Goal: Use online tool/utility: Utilize a website feature to perform a specific function

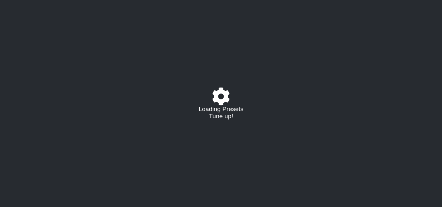
select select "/023927597434"
select select "Eb"
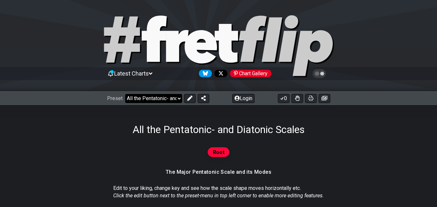
click at [173, 97] on select "Welcome to #fretflip! All the Pentatonic- and Diatonic Scales Custom Preset Min…" at bounding box center [153, 98] width 57 height 9
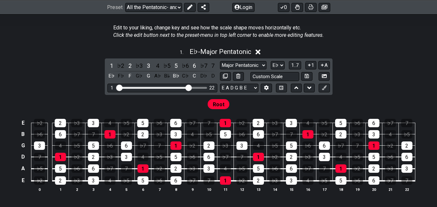
scroll to position [129, 0]
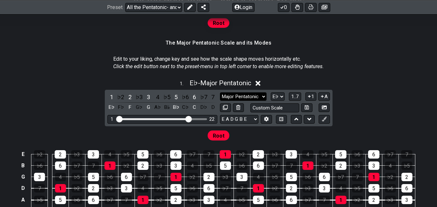
click at [259, 98] on select "Major Pentatonic Root Minor Pentatonic Major Pentatonic Minor Blues Major Blues…" at bounding box center [243, 97] width 47 height 9
select select "Minor Blues"
click at [220, 93] on select "Major Pentatonic Root Minor Pentatonic Major Pentatonic Minor Blues Major Blues…" at bounding box center [243, 97] width 47 height 9
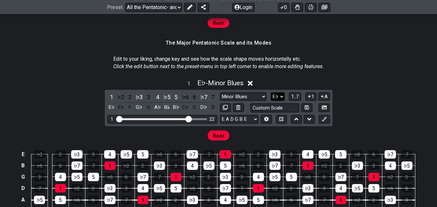
click at [277, 96] on select "A♭ A A♯ B♭ B C C♯ D♭ D D♯ E♭ E F F♯ G♭ G G♯" at bounding box center [278, 97] width 14 height 9
select select "B"
click at [271, 93] on select "A♭ A A♯ B♭ B C C♯ D♭ D D♯ E♭ E F F♯ G♭ G G♯" at bounding box center [278, 97] width 14 height 9
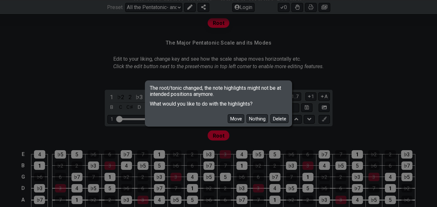
click at [236, 124] on div "Move Nothing Delete" at bounding box center [218, 116] width 145 height 19
click at [236, 117] on button "Move" at bounding box center [236, 118] width 16 height 9
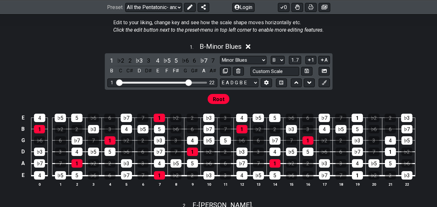
scroll to position [194, 0]
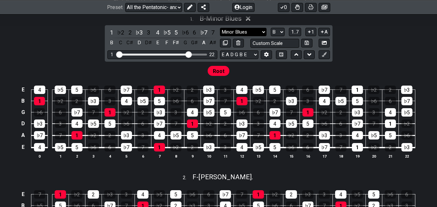
click at [257, 29] on select "Major Pentatonic Root Minor Pentatonic Major Pentatonic Minor Blues Major Blues…" at bounding box center [243, 32] width 47 height 9
click at [220, 28] on select "Major Pentatonic Root Minor Pentatonic Major Pentatonic Minor Blues Major Blues…" at bounding box center [243, 32] width 47 height 9
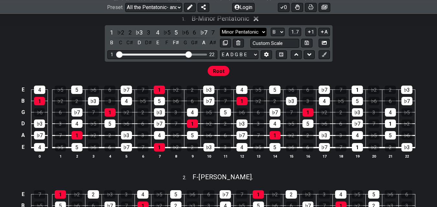
click at [258, 33] on select "Major Pentatonic Root Minor Pentatonic Major Pentatonic Minor Blues Major Blues…" at bounding box center [243, 32] width 47 height 9
select select "Minor Blues"
click at [220, 28] on select "Major Pentatonic Root Minor Pentatonic Major Pentatonic Minor Blues Major Blues…" at bounding box center [243, 32] width 47 height 9
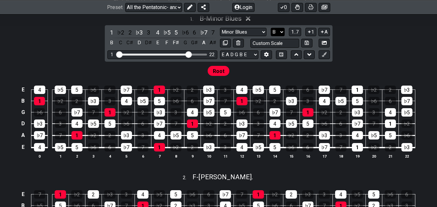
click at [273, 33] on select "A♭ A A♯ B♭ B C C♯ D♭ D D♯ E♭ E F F♯ G♭ G G♯" at bounding box center [278, 32] width 14 height 9
select select "A"
click at [271, 28] on select "A♭ A A♯ B♭ B C C♯ D♭ D D♯ E♭ E F F♯ G♭ G G♯" at bounding box center [278, 32] width 14 height 9
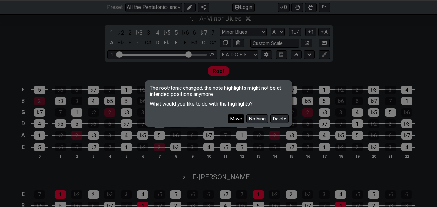
click at [235, 120] on button "Move" at bounding box center [236, 118] width 16 height 9
